Goal: Task Accomplishment & Management: Manage account settings

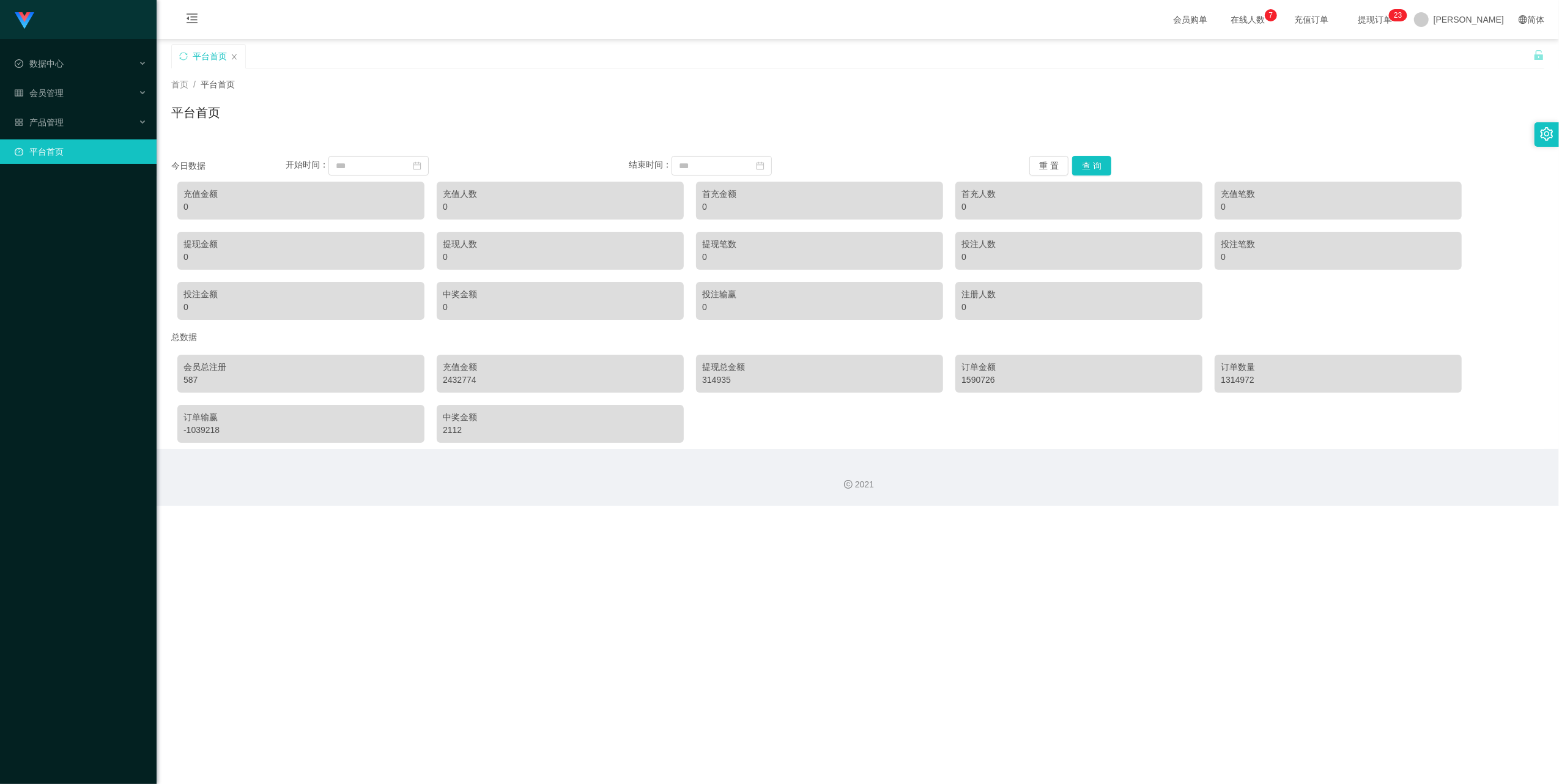
drag, startPoint x: 182, startPoint y: 23, endPoint x: 182, endPoint y: 49, distance: 26.0
click at [182, 22] on icon "图标: menu-fold" at bounding box center [192, 20] width 42 height 39
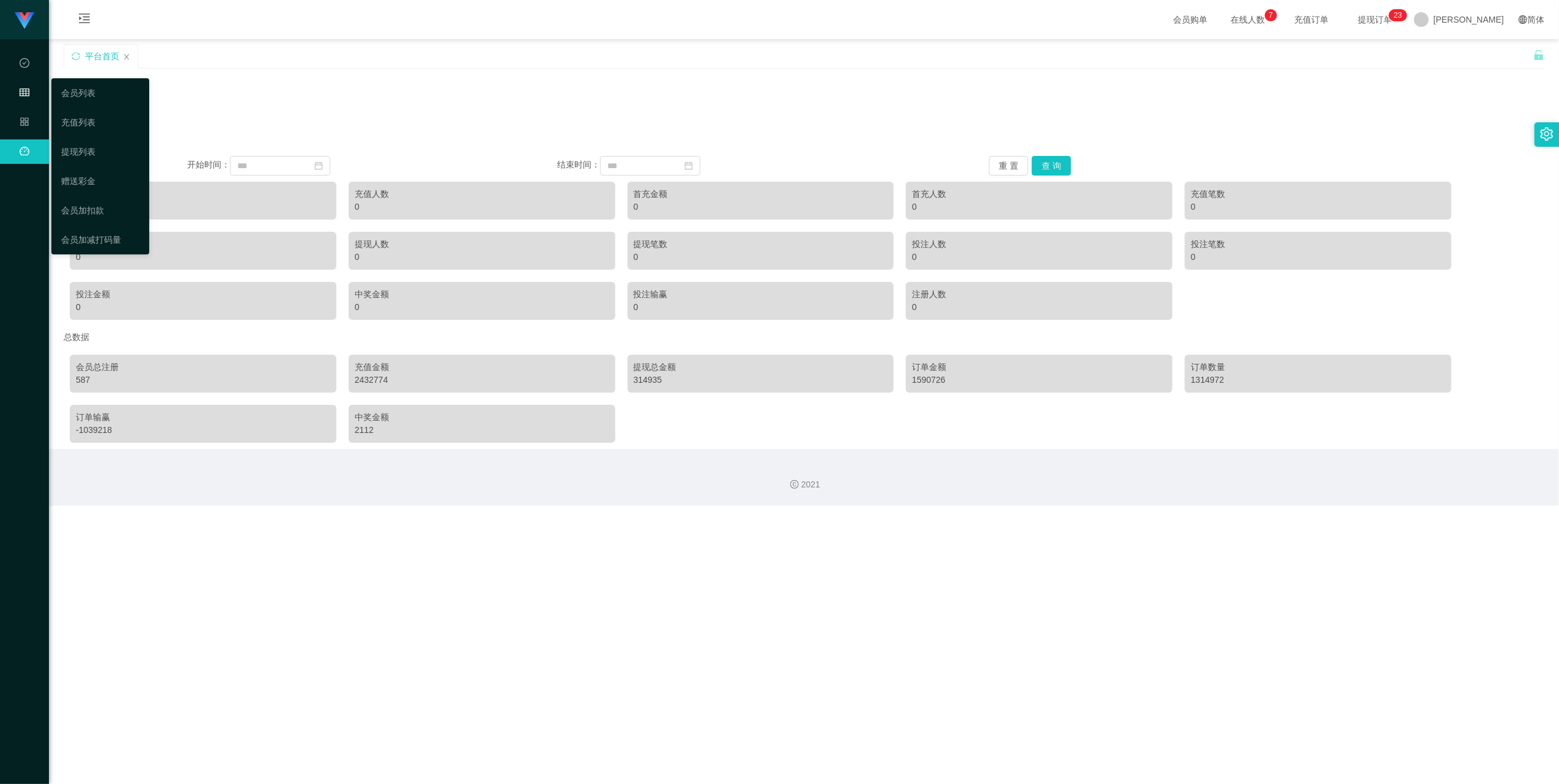
click at [23, 91] on icon "图标: table" at bounding box center [24, 92] width 10 height 8
click at [74, 174] on link "赠送彩金" at bounding box center [100, 181] width 78 height 25
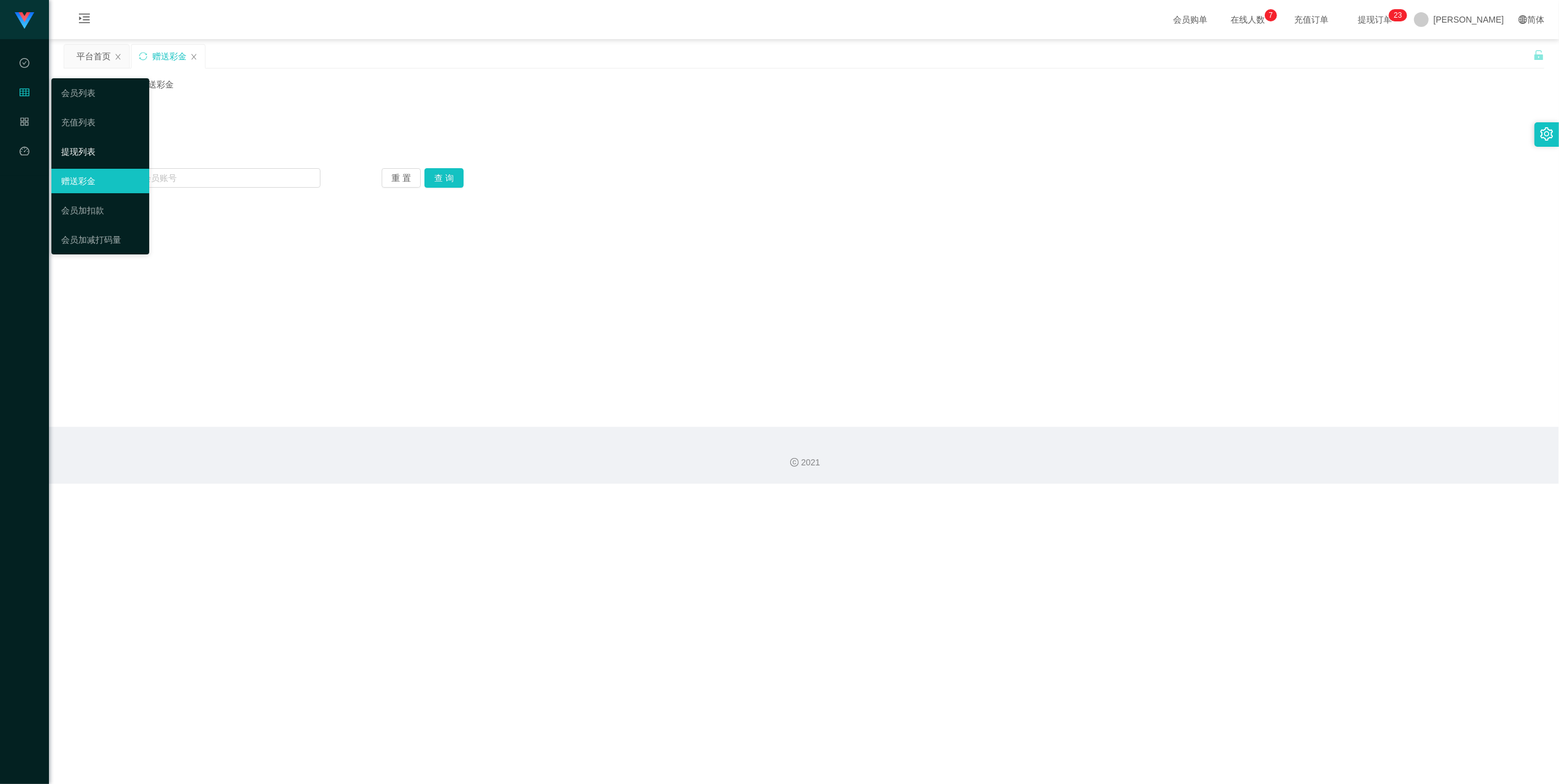
click at [77, 147] on link "提现列表" at bounding box center [100, 152] width 78 height 25
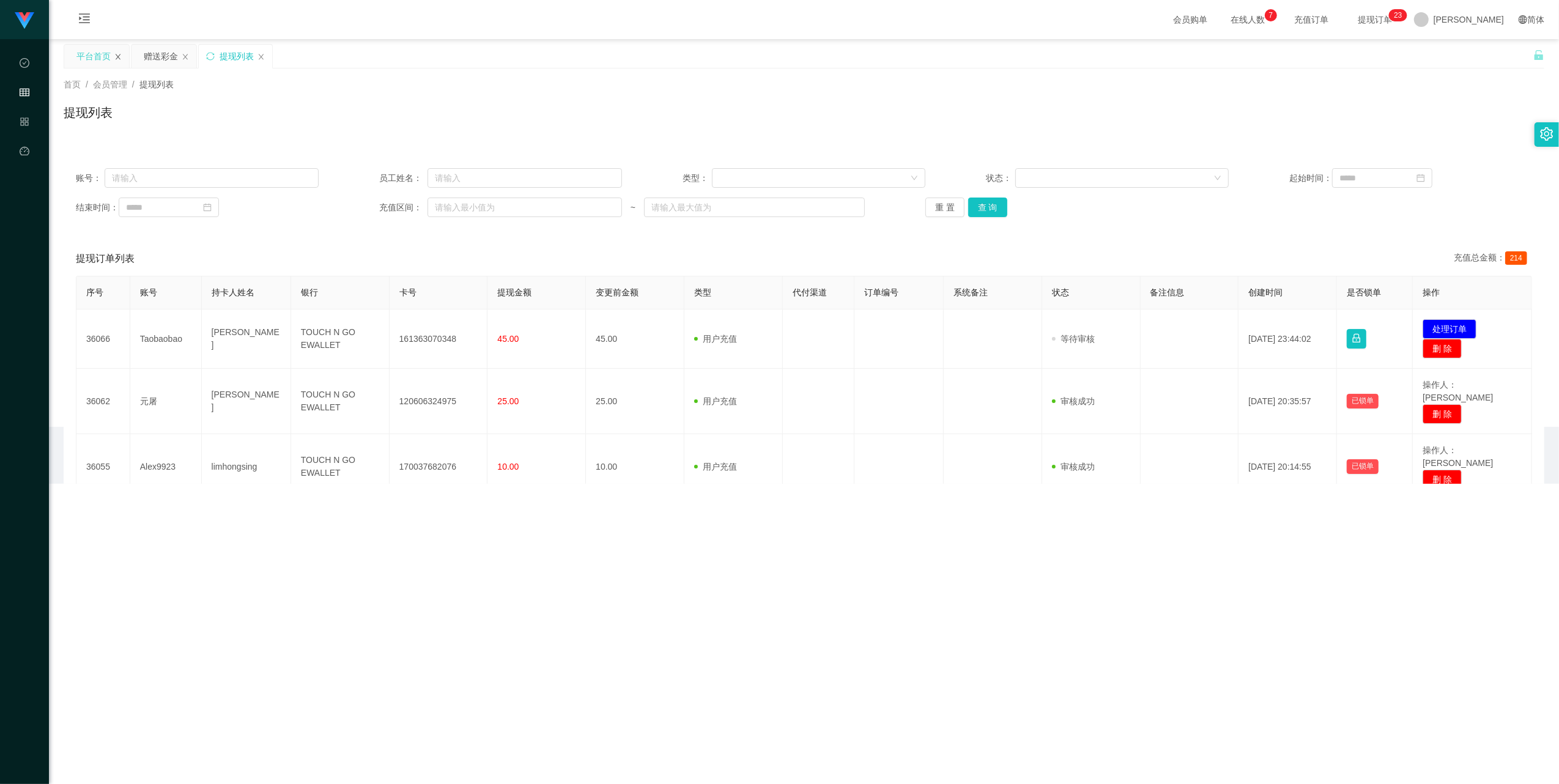
click at [115, 57] on icon "图标: close" at bounding box center [118, 57] width 7 height 7
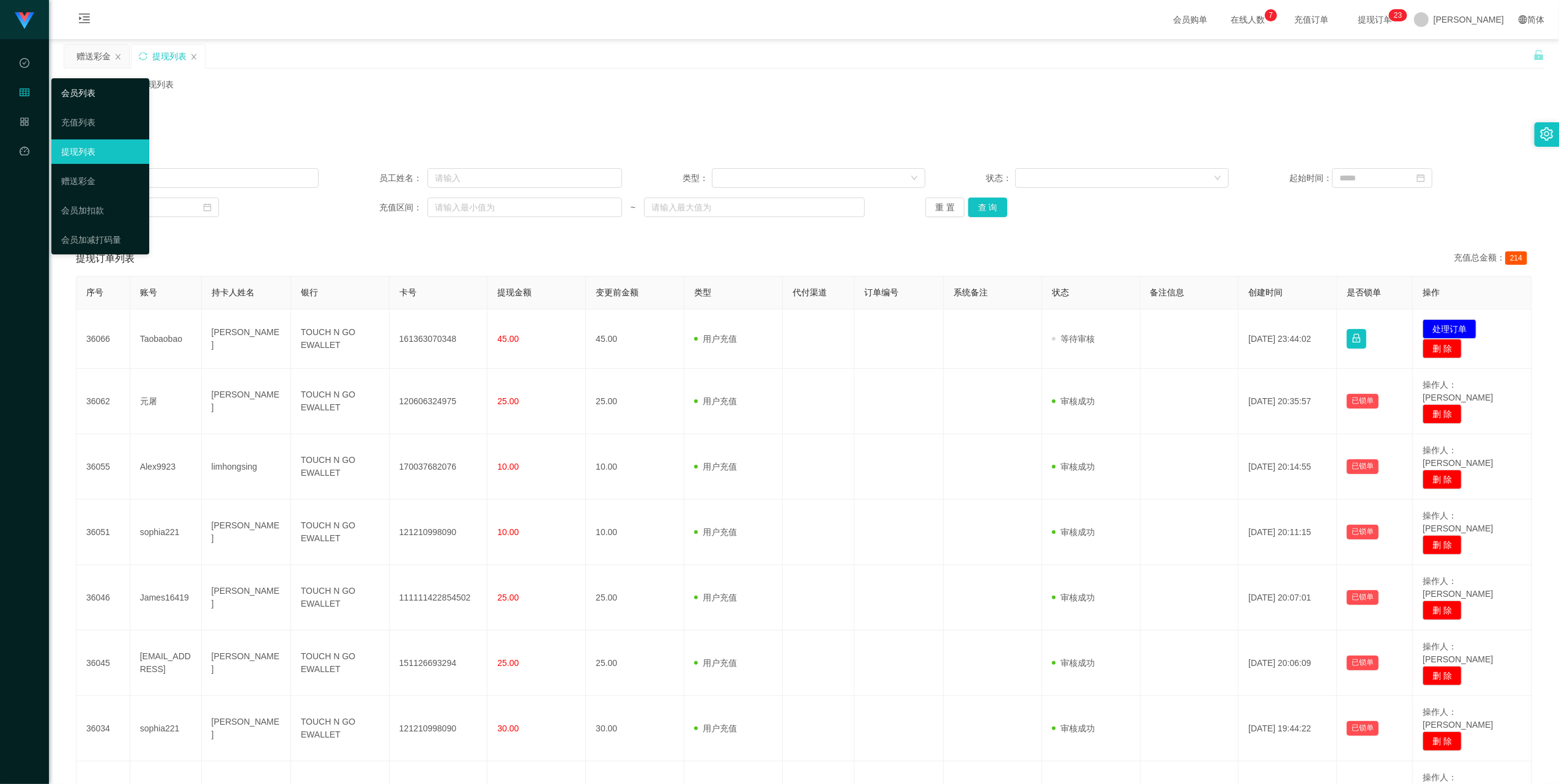
click at [65, 101] on link "会员列表" at bounding box center [100, 92] width 78 height 25
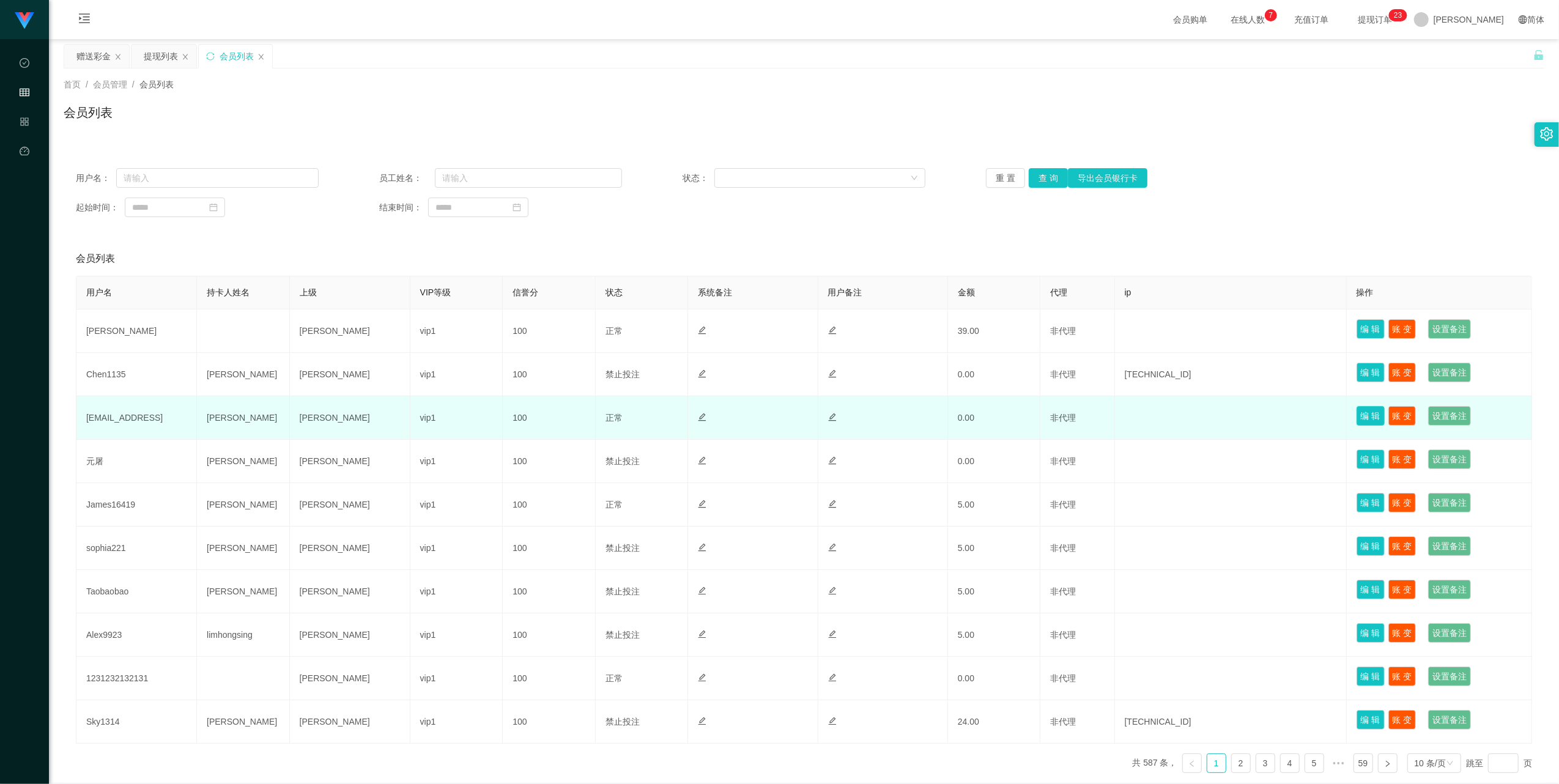
click at [624, 412] on button "编 辑" at bounding box center [1371, 416] width 28 height 19
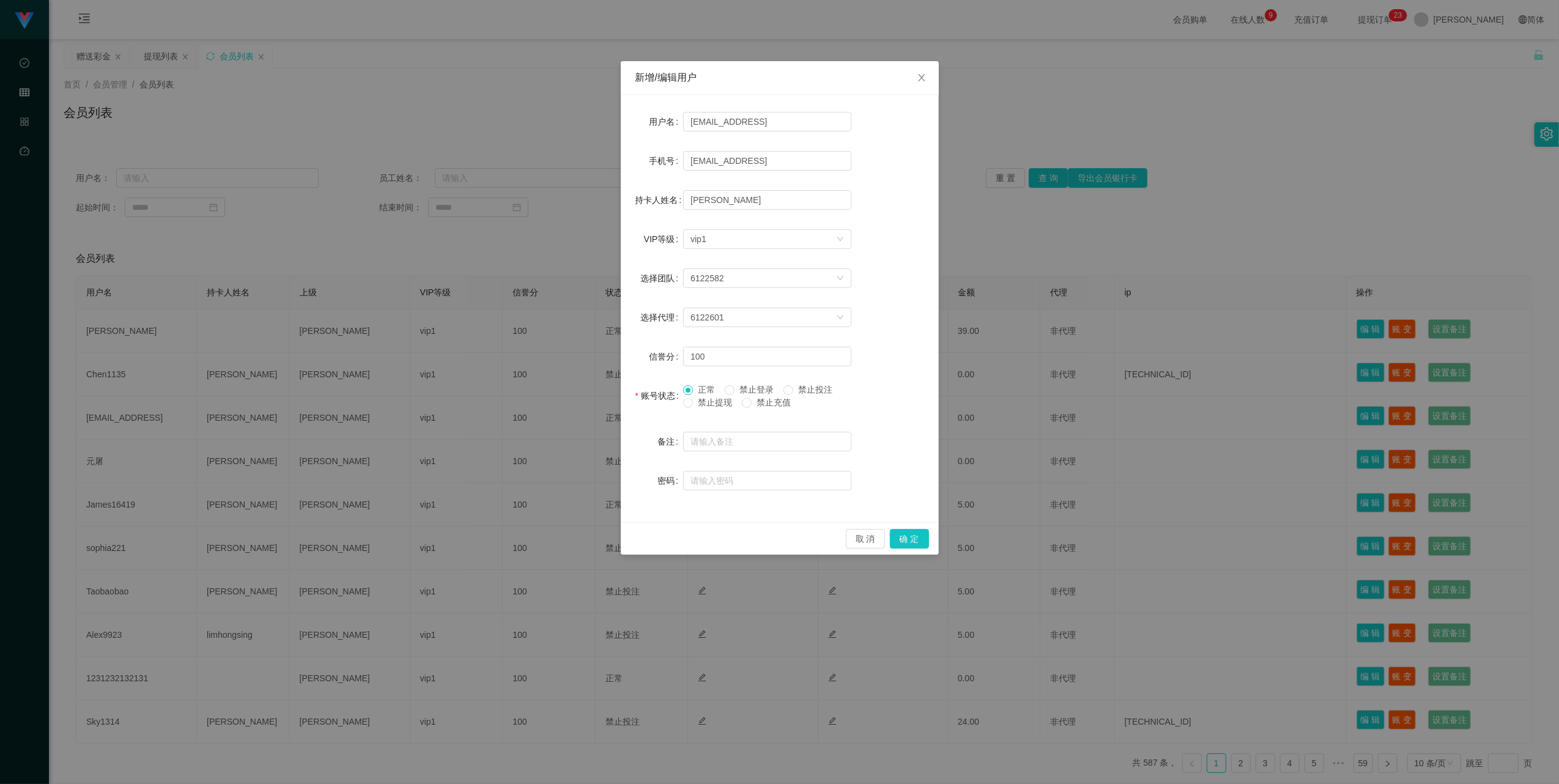
click at [624, 390] on span "禁止投注" at bounding box center [815, 390] width 44 height 10
click at [624, 501] on button "确 定" at bounding box center [909, 539] width 39 height 19
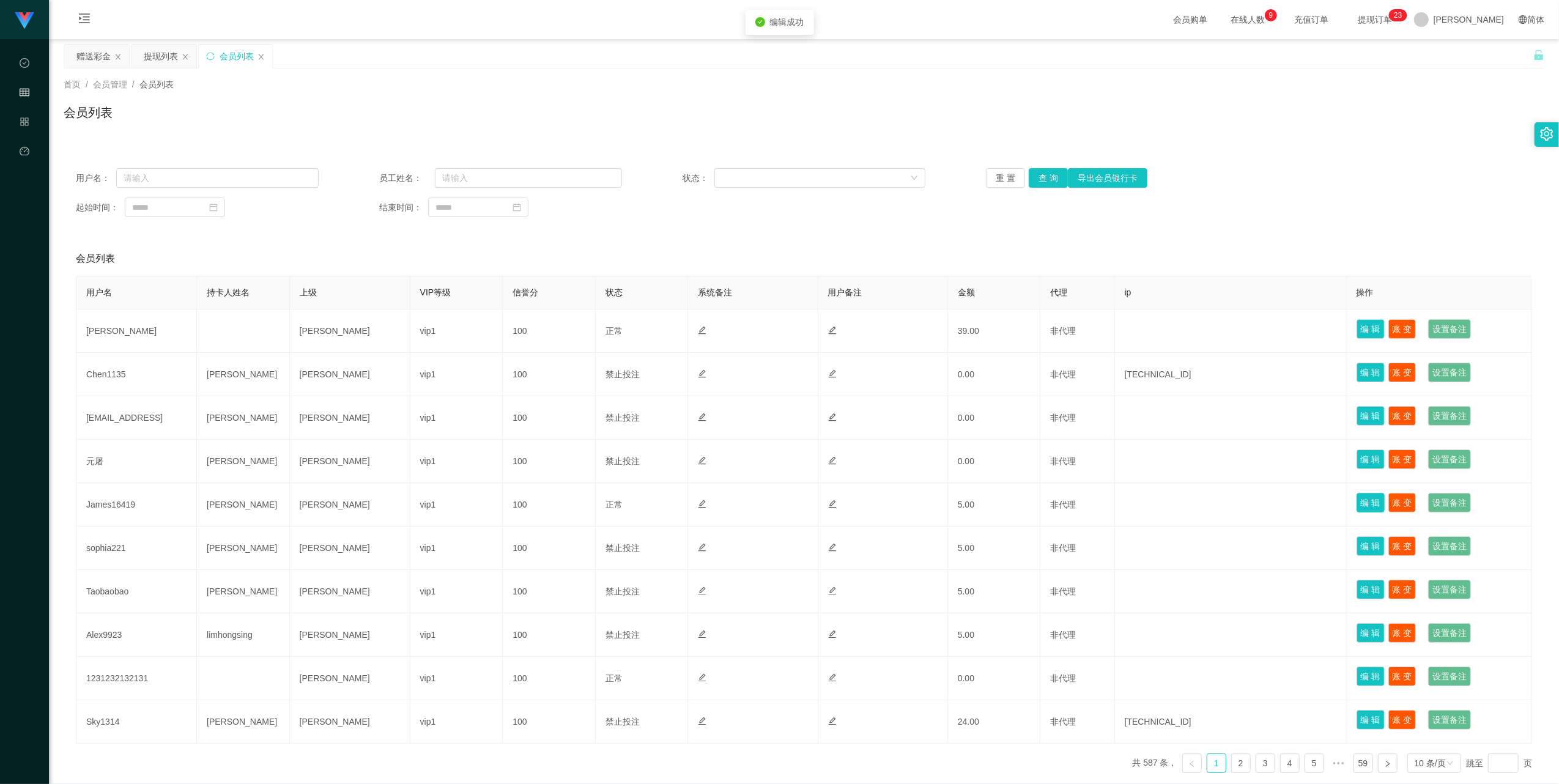
click at [624, 501] on button "编 辑" at bounding box center [1371, 502] width 28 height 19
type input "James16419"
type input "[PERSON_NAME]"
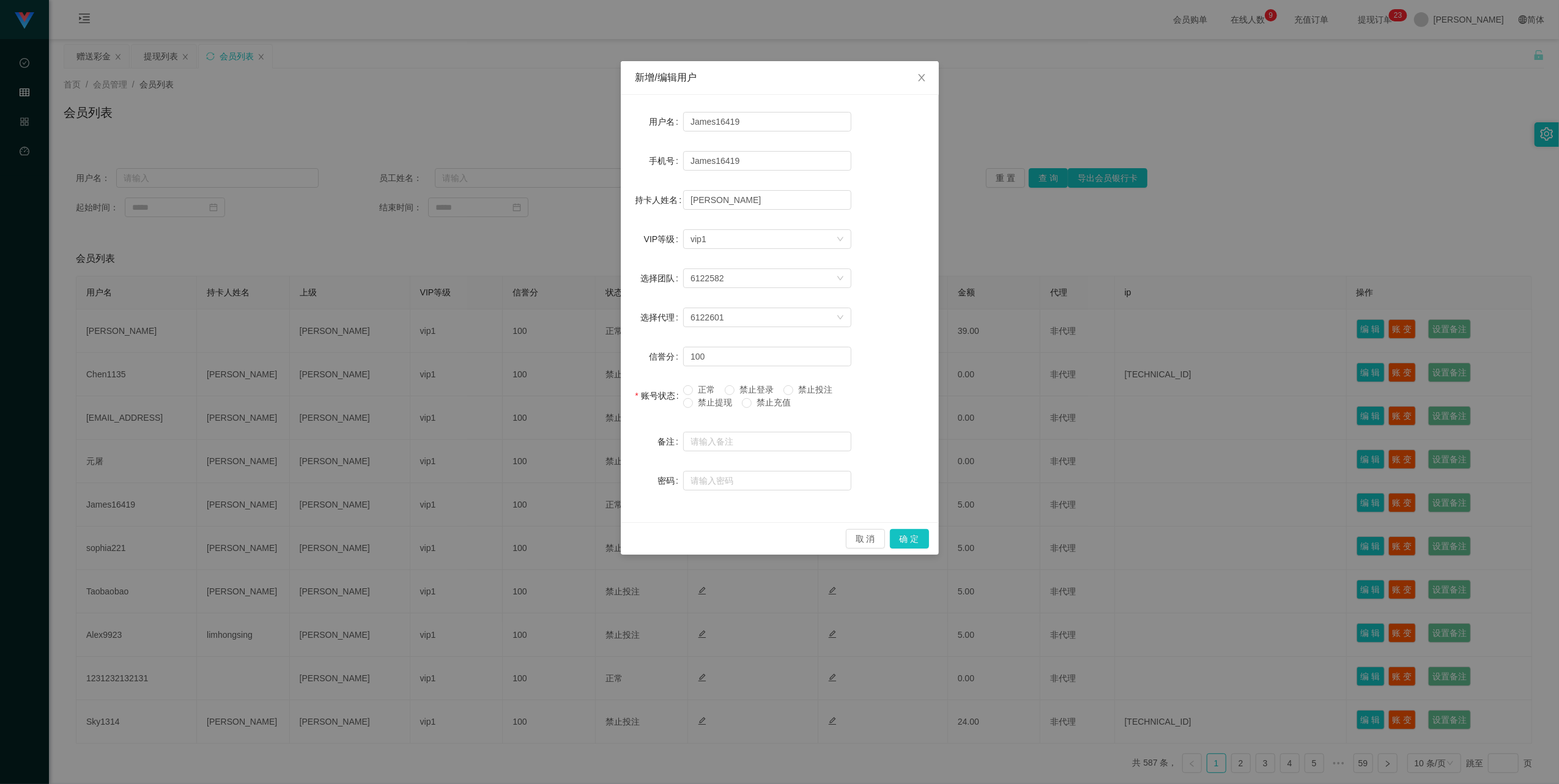
click at [624, 395] on label "禁止投注" at bounding box center [810, 390] width 54 height 13
click at [624, 501] on button "确 定" at bounding box center [909, 539] width 39 height 19
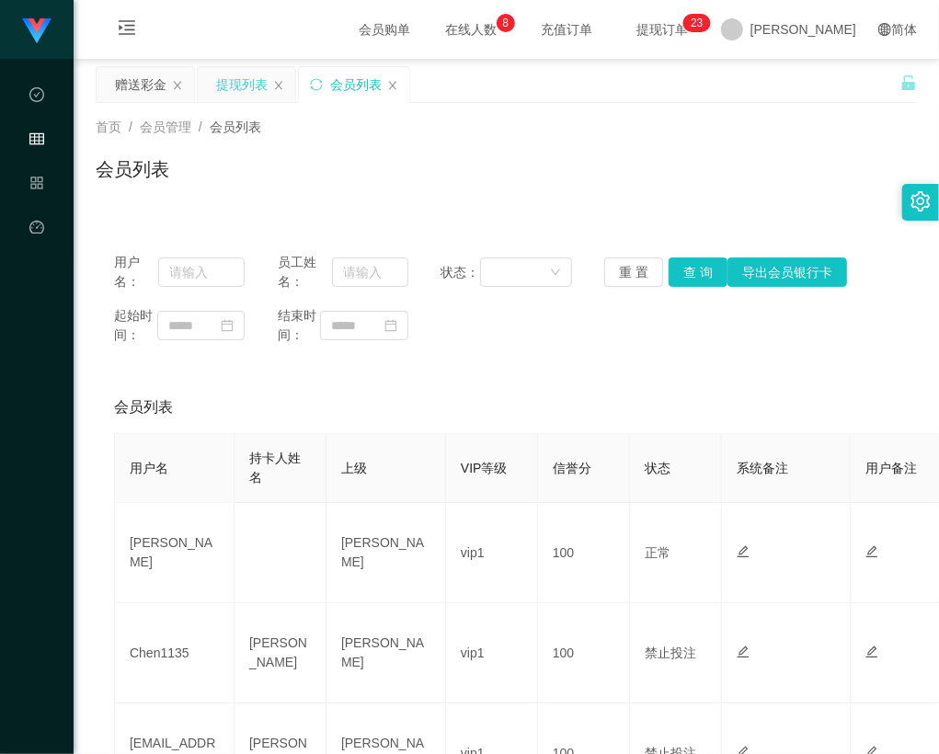
click at [237, 79] on div "提现列表" at bounding box center [242, 84] width 52 height 35
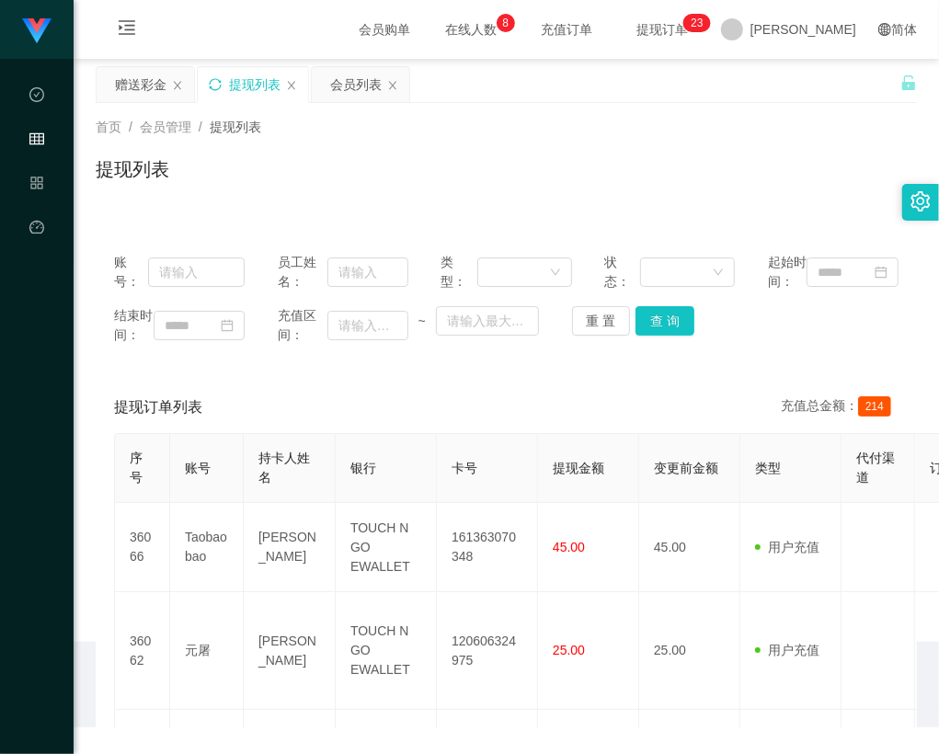
click at [215, 83] on icon "图标: sync" at bounding box center [215, 84] width 13 height 13
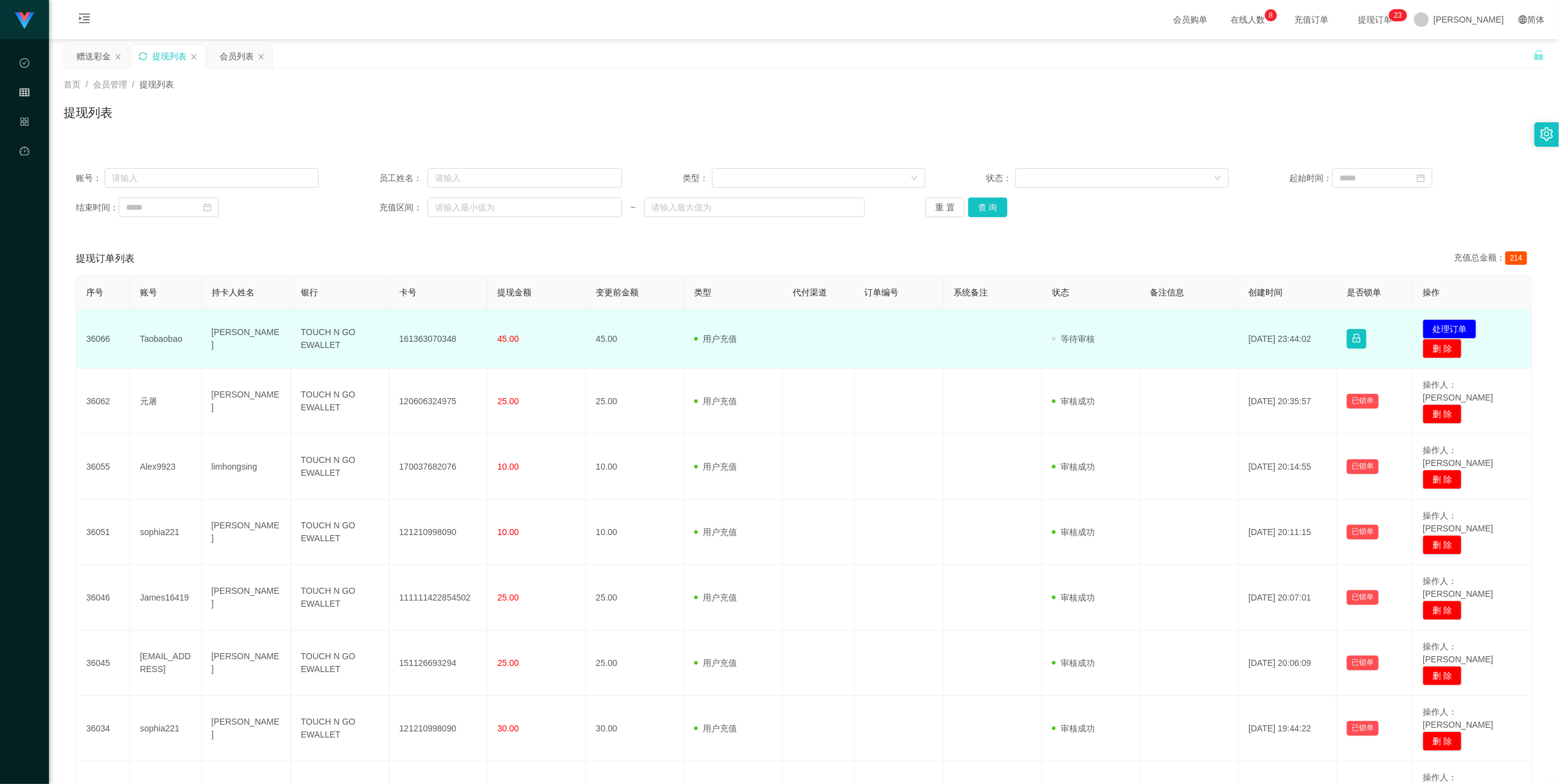
click at [414, 335] on td "161363070348" at bounding box center [439, 338] width 98 height 59
click at [414, 335] on td "161363070348" at bounding box center [439, 338] width 98 height 59
copy td "161363070348"
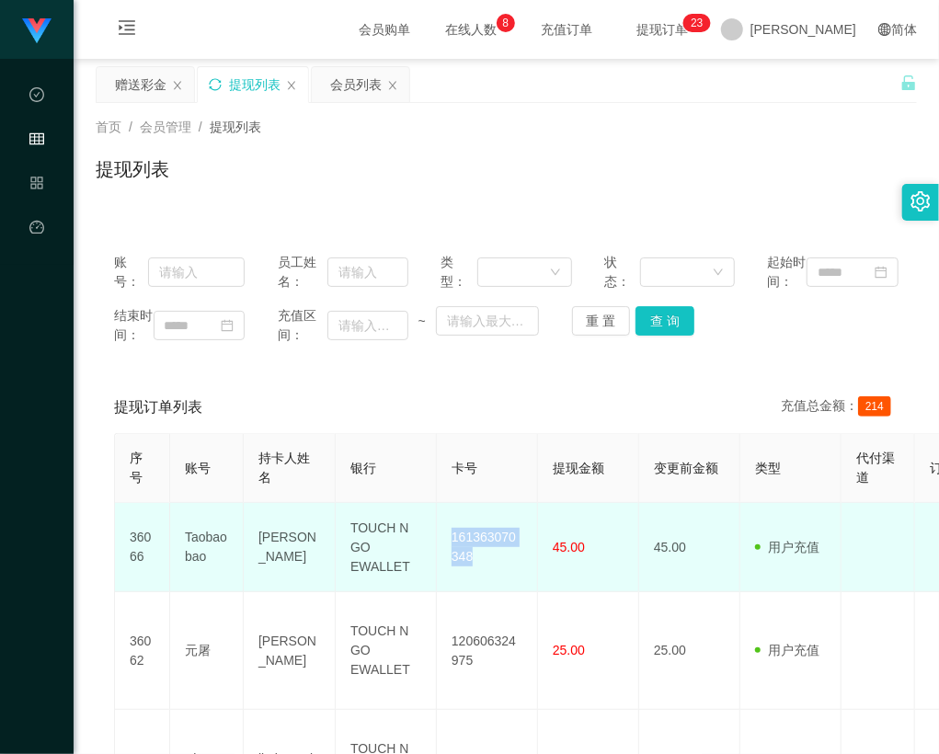
click at [456, 578] on td "161363070348" at bounding box center [487, 547] width 101 height 89
click at [475, 582] on td "161363070348" at bounding box center [487, 547] width 101 height 89
click at [475, 574] on td "161363070348" at bounding box center [487, 547] width 101 height 89
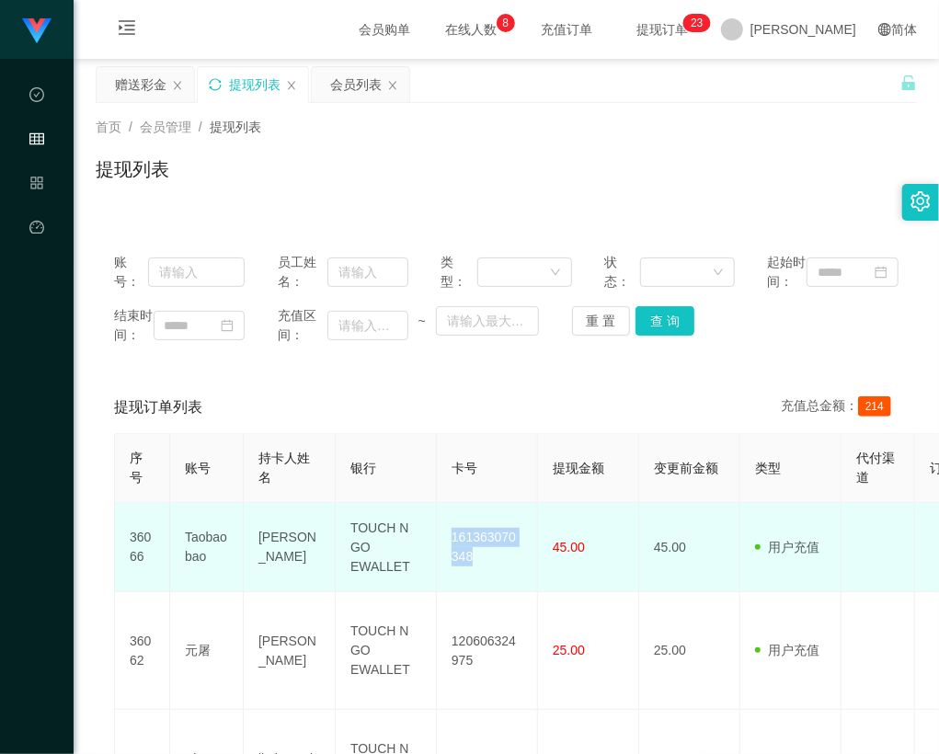
click at [475, 574] on td "161363070348" at bounding box center [487, 547] width 101 height 89
copy td "161363070348"
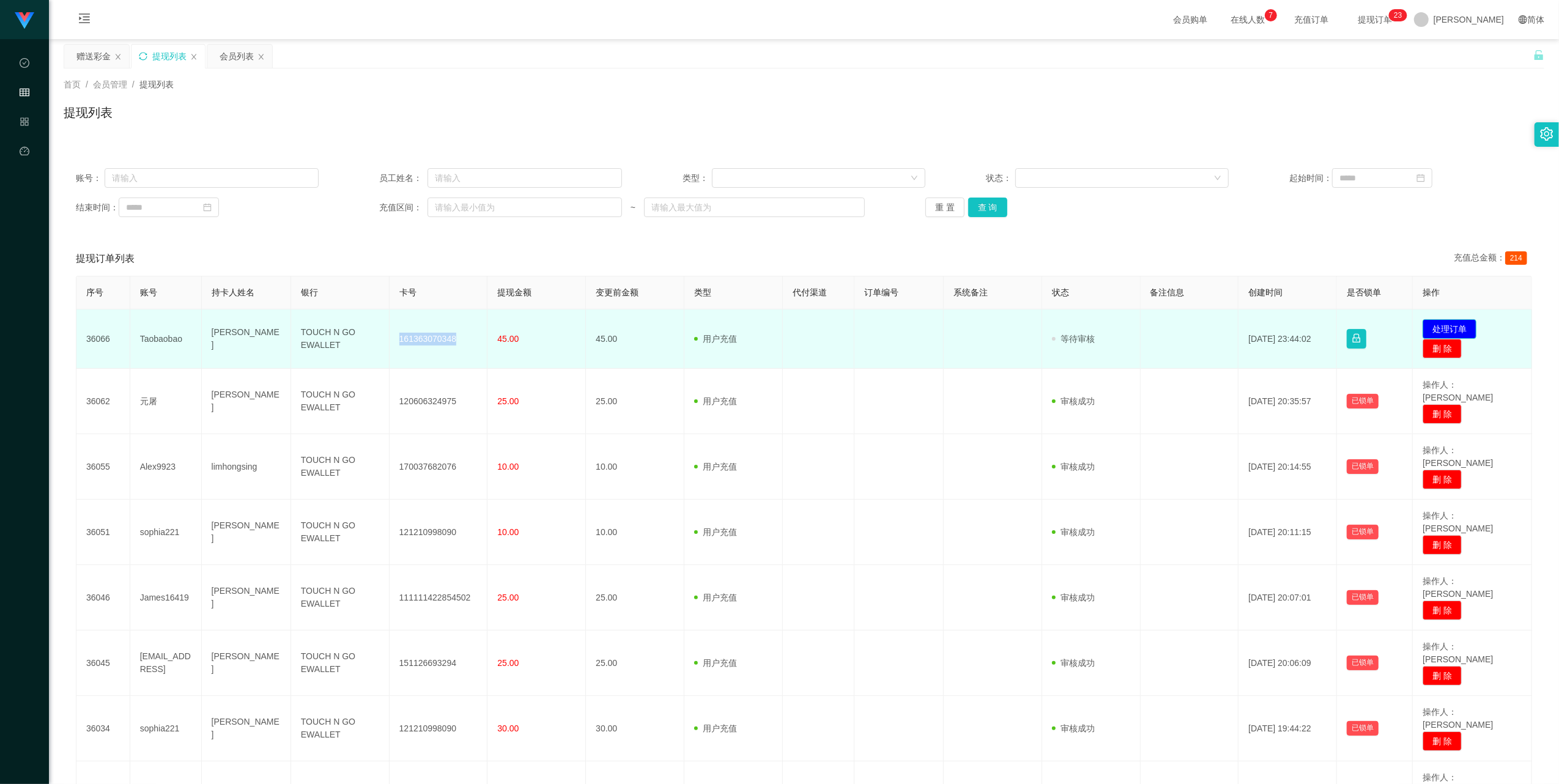
click at [624, 328] on button "处理订单" at bounding box center [1449, 328] width 54 height 19
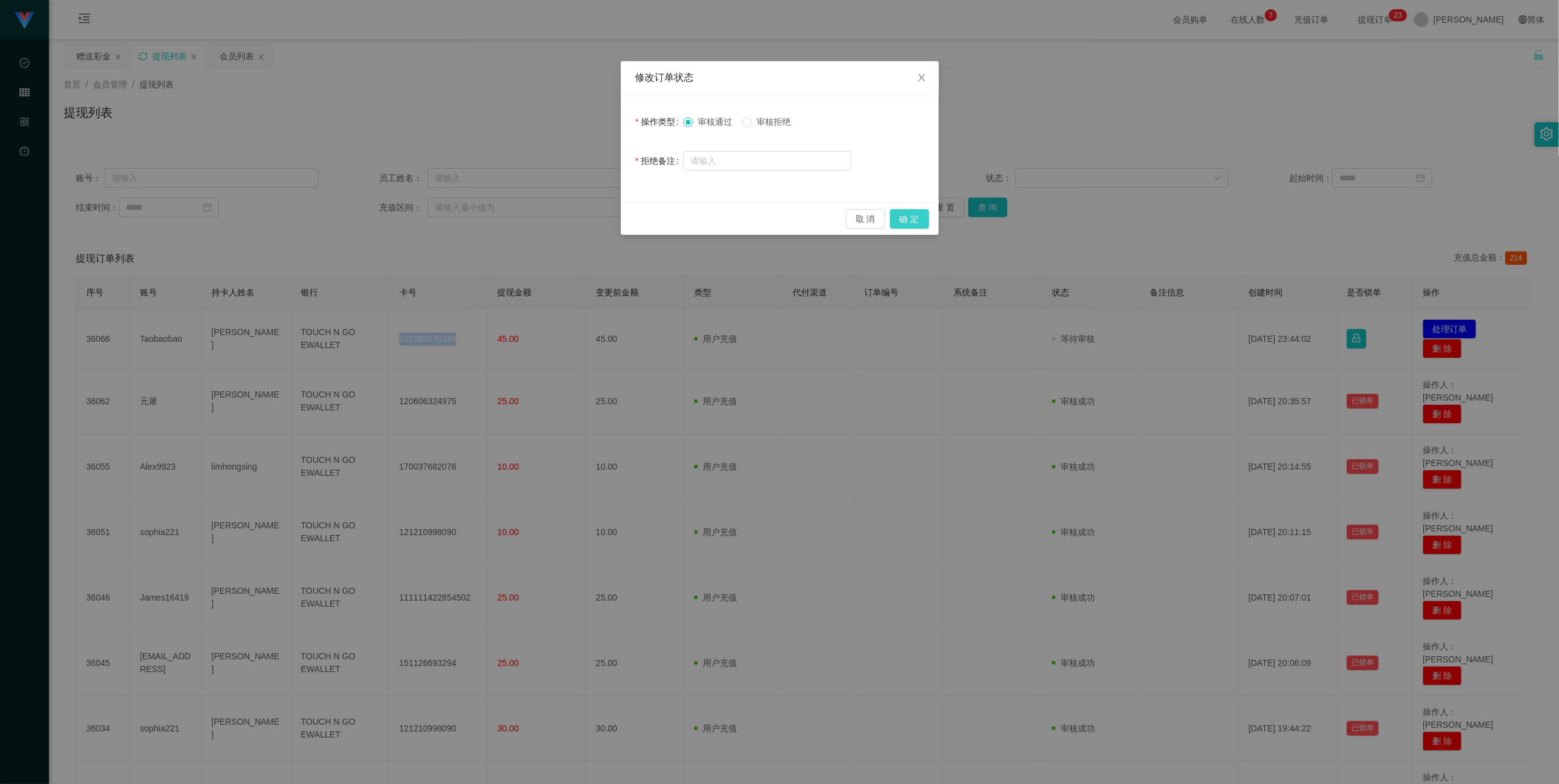
click at [624, 219] on button "确 定" at bounding box center [909, 219] width 39 height 19
